Goal: Information Seeking & Learning: Learn about a topic

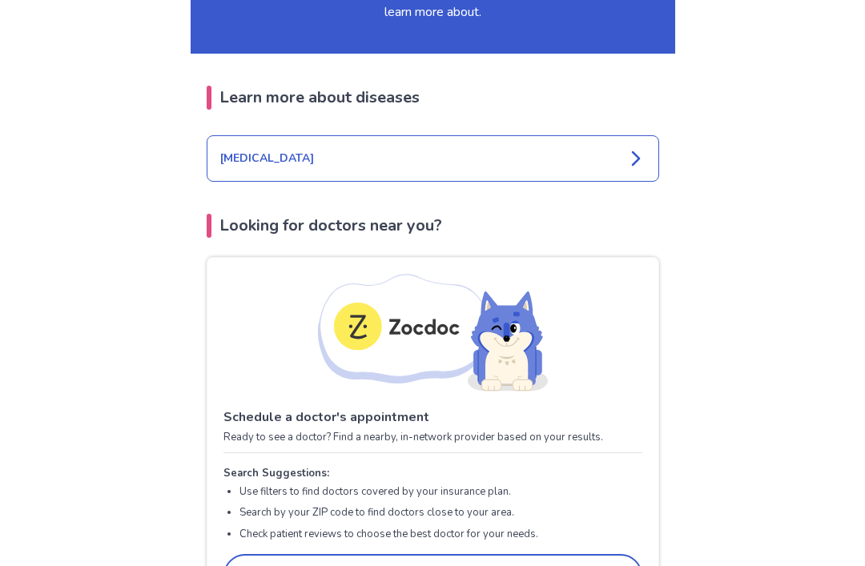
scroll to position [1877, 0]
click at [242, 148] on div "[MEDICAL_DATA]" at bounding box center [433, 158] width 452 height 46
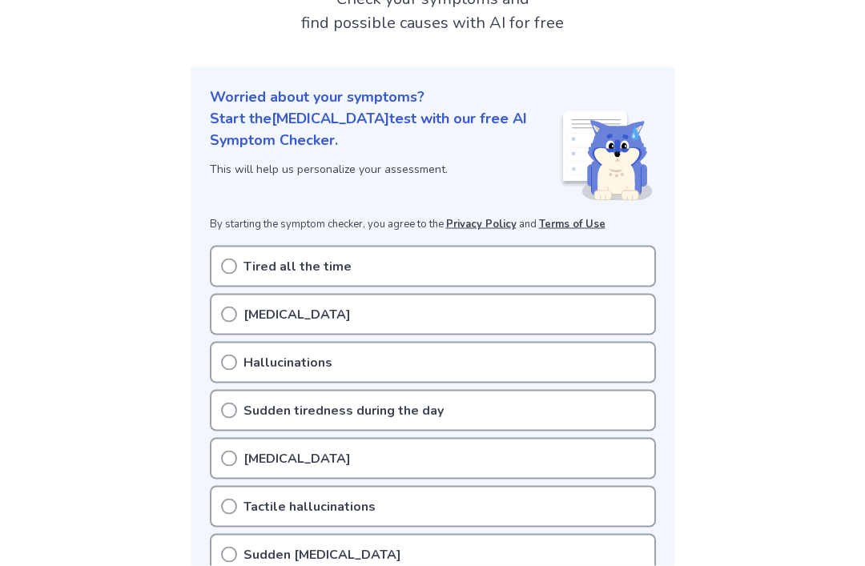
scroll to position [120, 0]
click at [250, 271] on p "Tired all the time" at bounding box center [297, 266] width 108 height 19
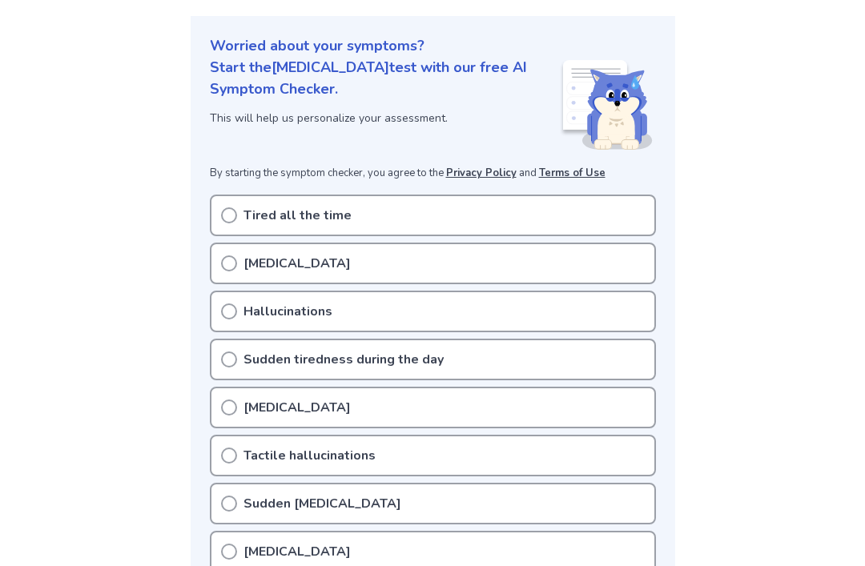
click at [226, 221] on circle at bounding box center [229, 215] width 14 height 14
